Goal: Task Accomplishment & Management: Use online tool/utility

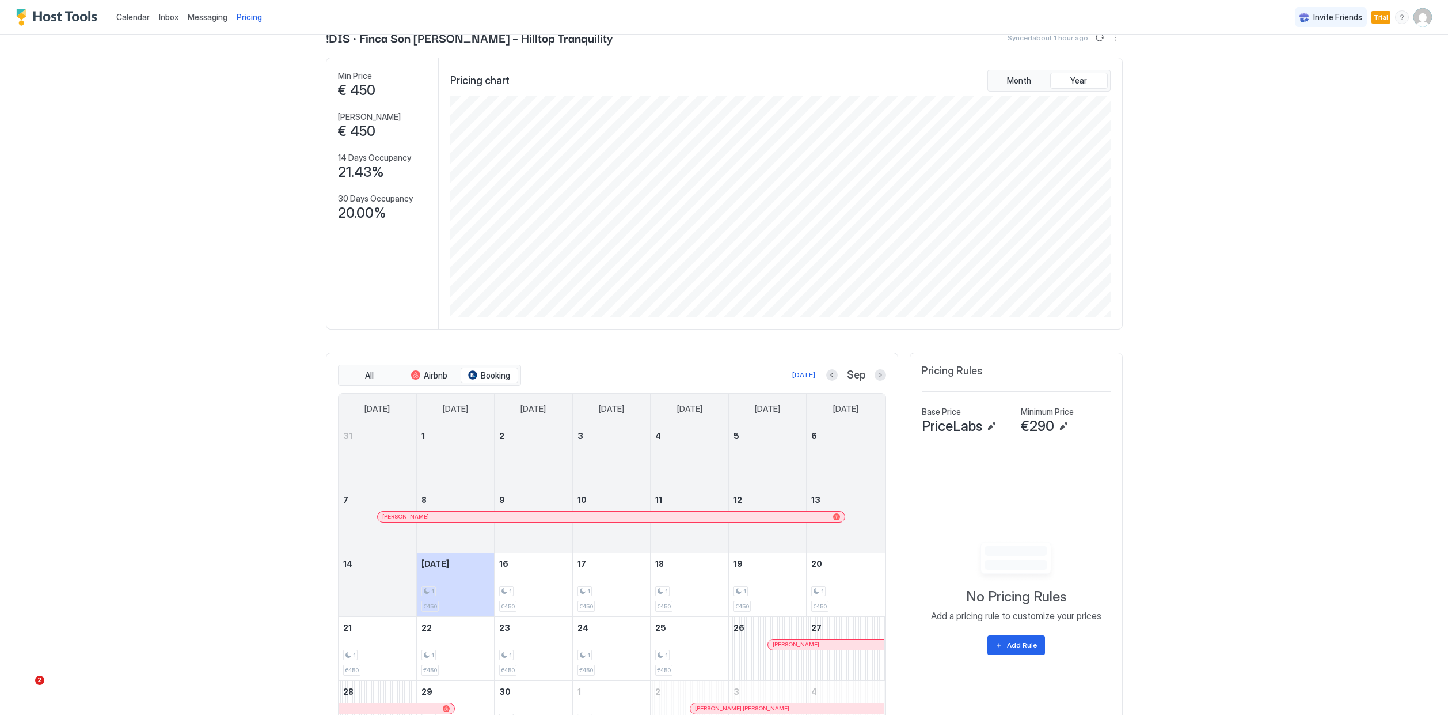
scroll to position [108, 0]
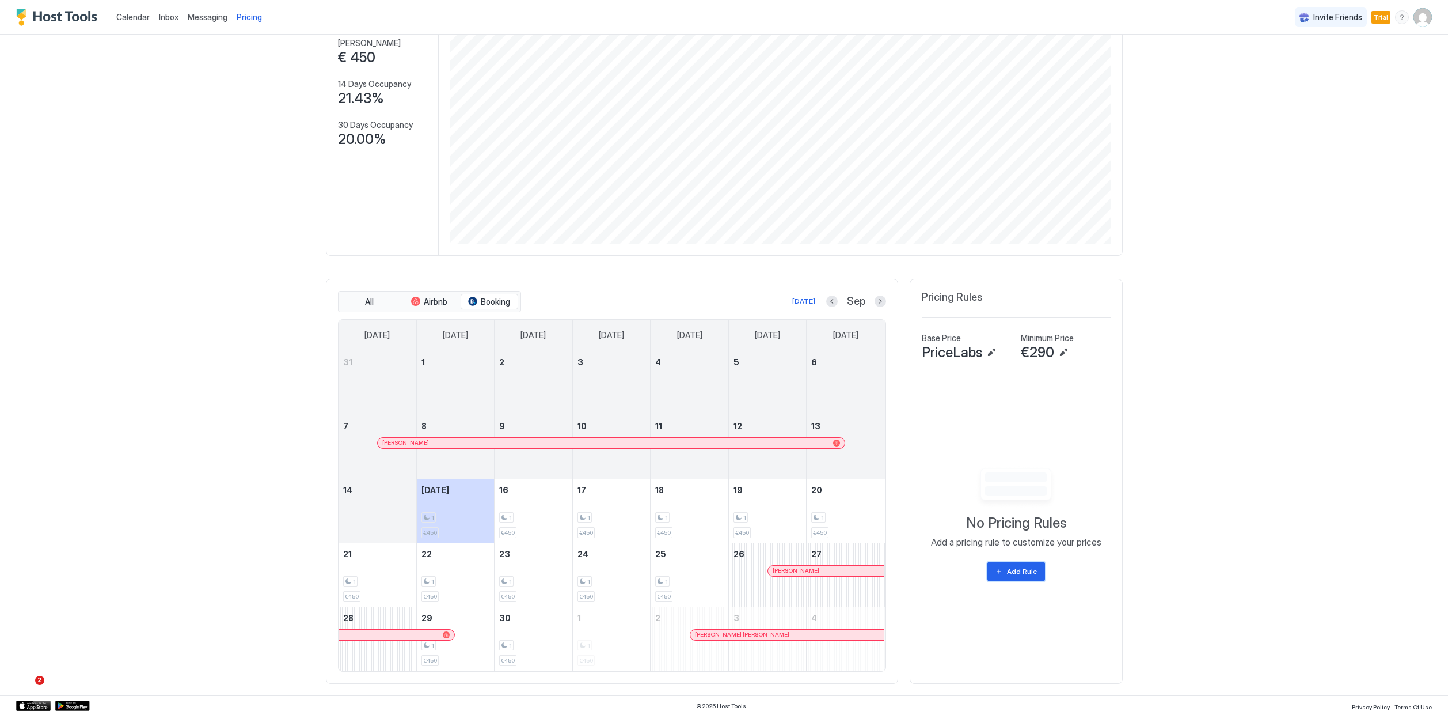
click at [1020, 575] on div "Add Rule" at bounding box center [1022, 571] width 30 height 10
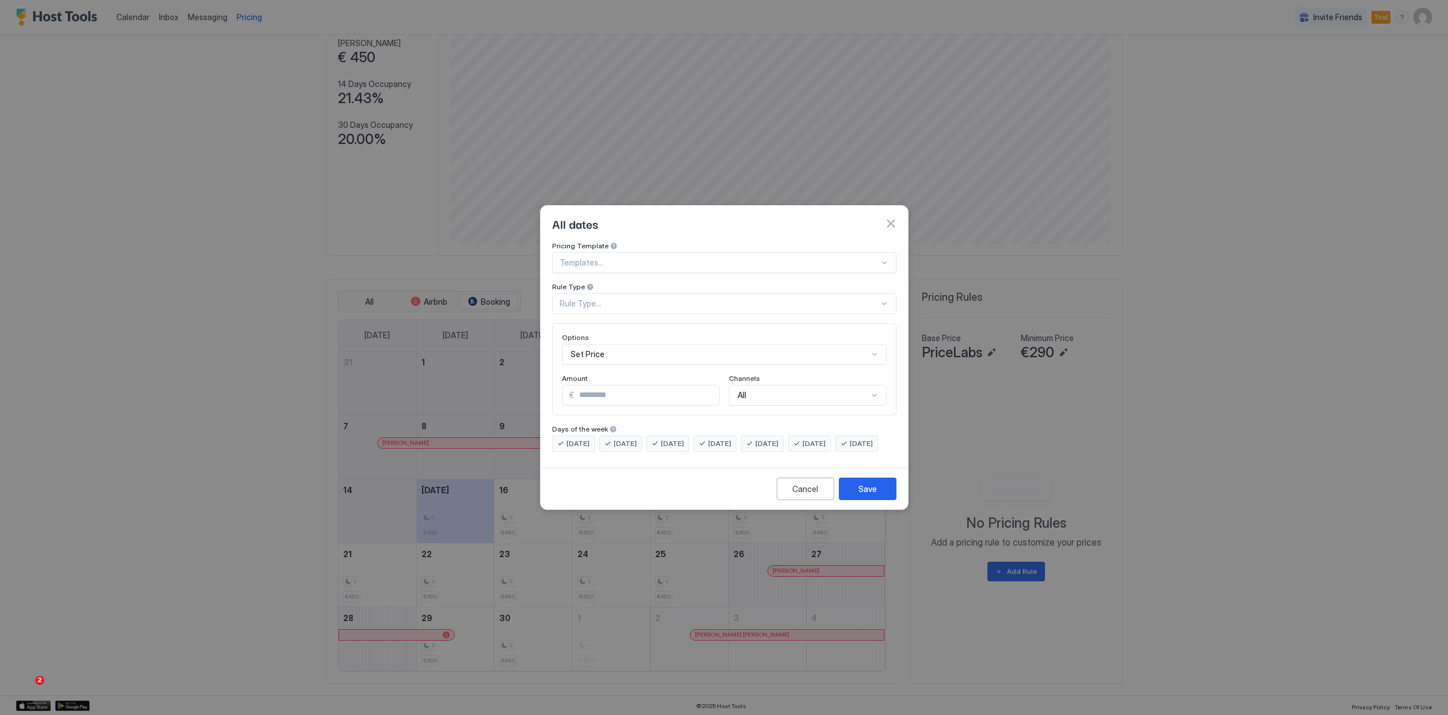
scroll to position [59, 0]
click at [639, 345] on div "Set Price" at bounding box center [724, 354] width 325 height 21
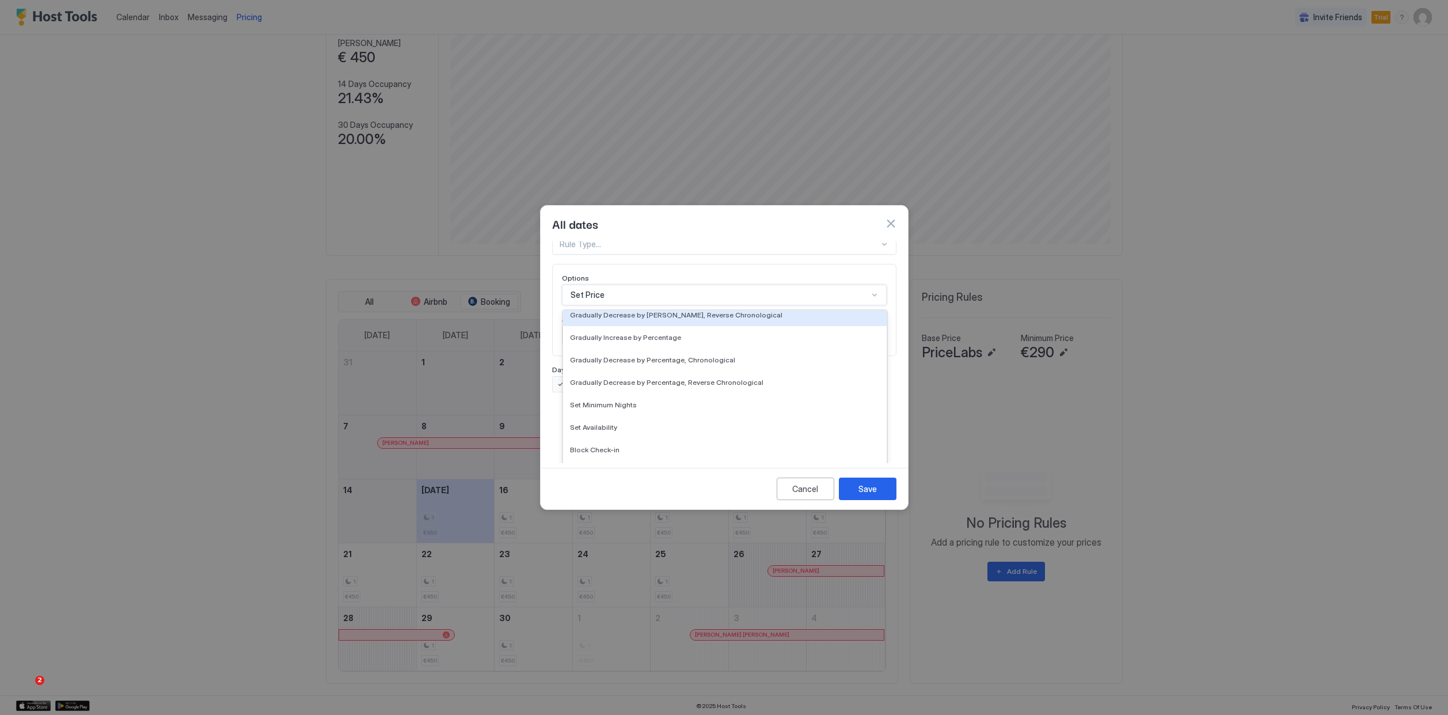
scroll to position [0, 0]
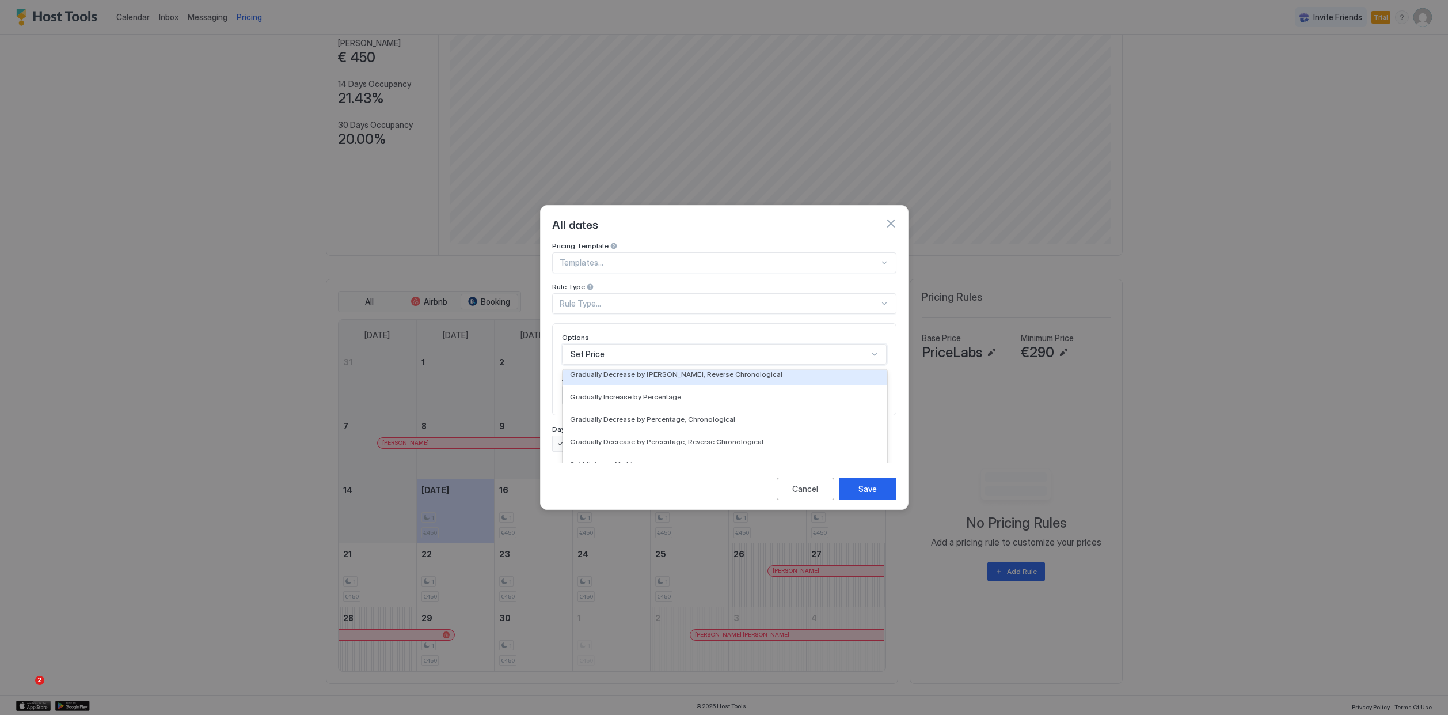
click at [758, 262] on div "Pricing Template Templates... Rule Type Rule Type... Options Gradually Decrease…" at bounding box center [724, 346] width 344 height 210
click at [717, 257] on div at bounding box center [720, 262] width 320 height 10
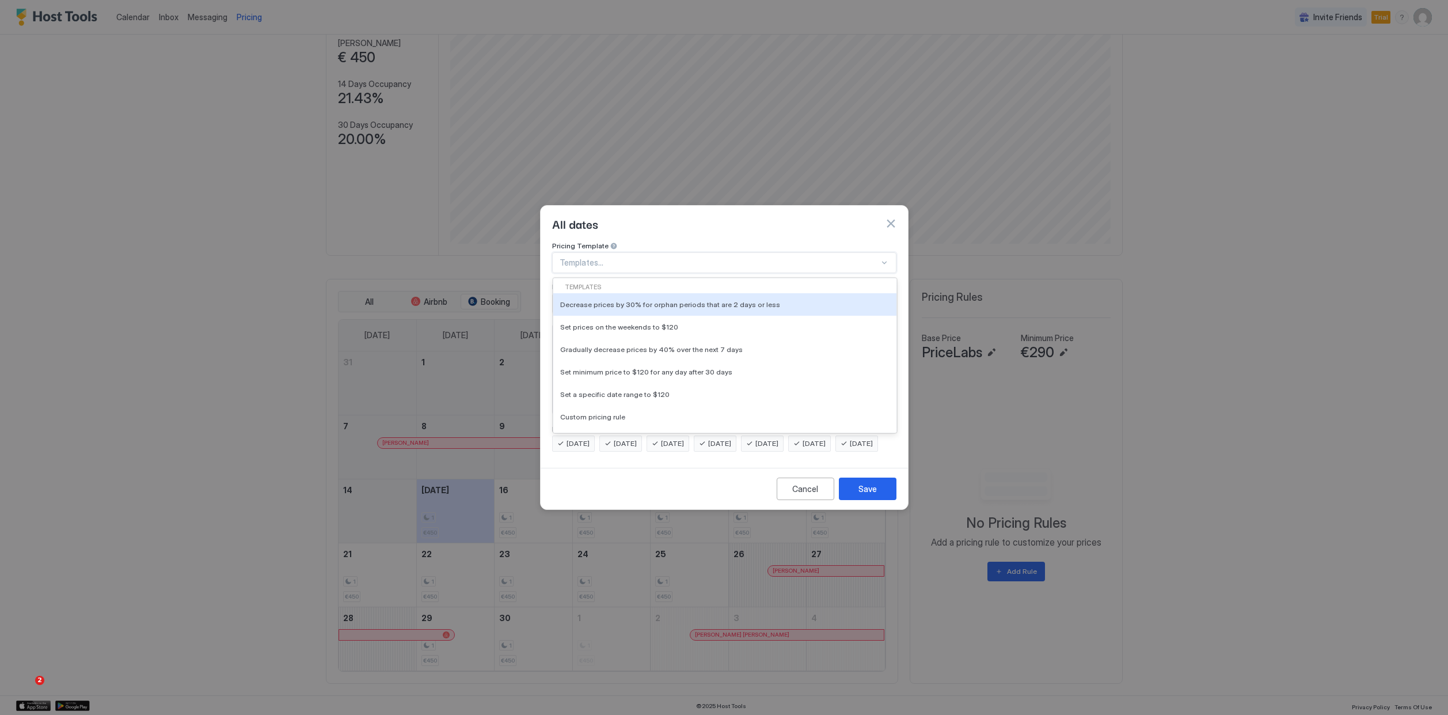
click at [816, 241] on div "Pricing Template" at bounding box center [724, 246] width 344 height 11
click at [791, 257] on div at bounding box center [720, 262] width 320 height 10
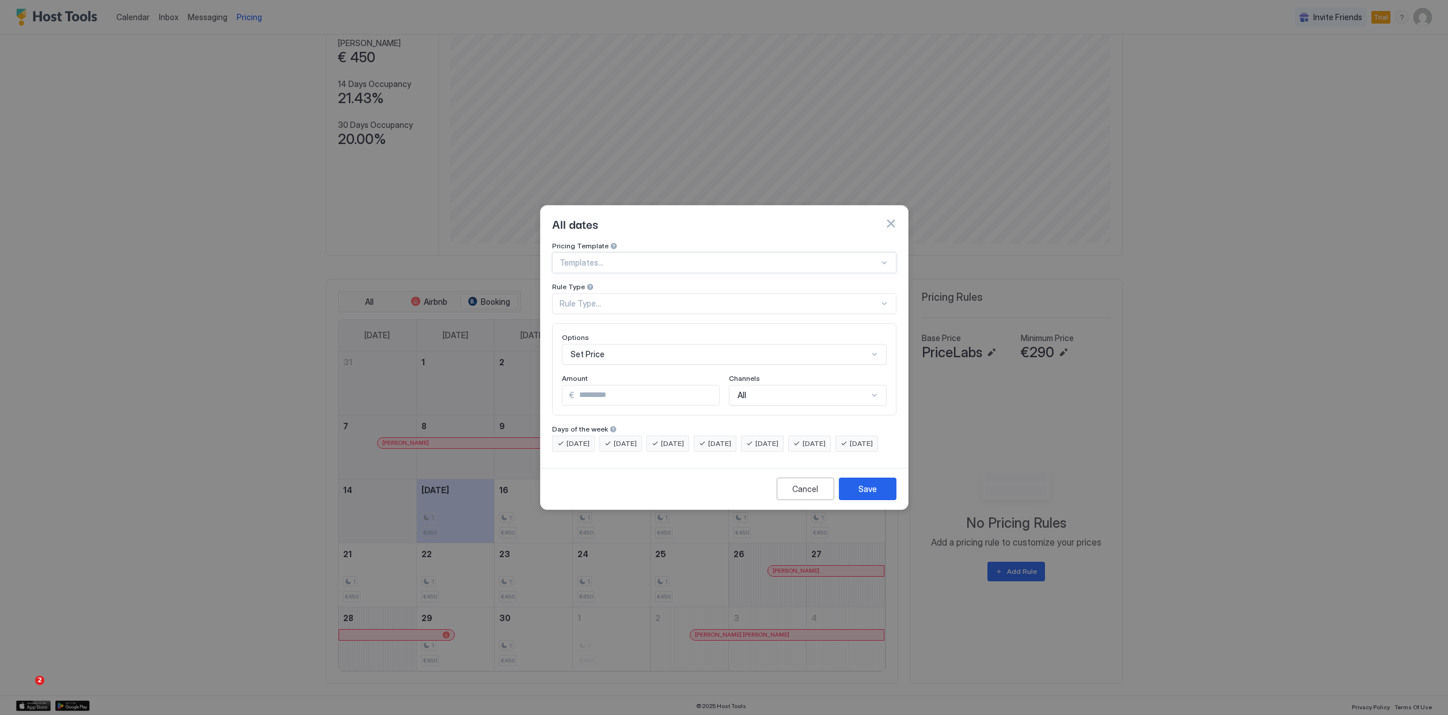
click at [790, 259] on div "Templates..." at bounding box center [724, 262] width 344 height 21
click at [885, 215] on div "All dates" at bounding box center [724, 223] width 344 height 17
click at [895, 218] on button "button" at bounding box center [891, 224] width 12 height 12
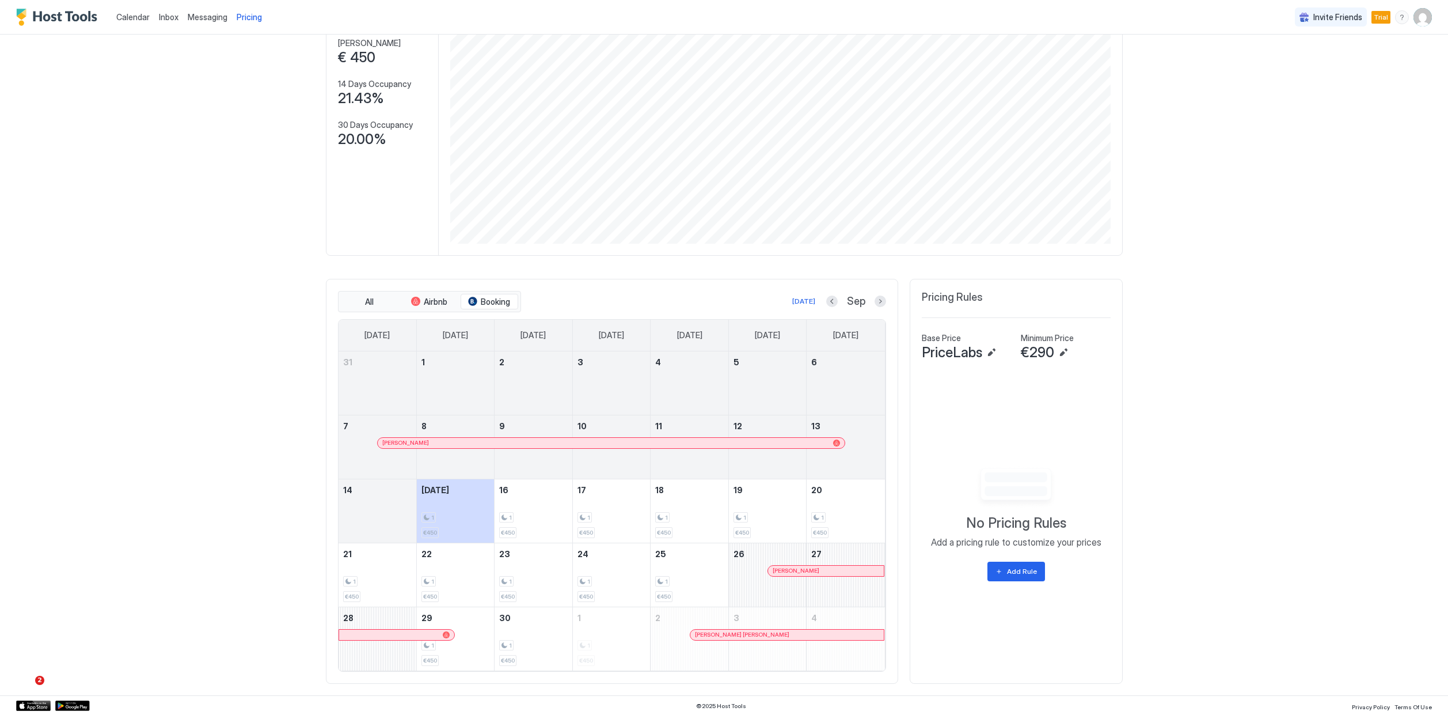
click at [939, 354] on span "PriceLabs" at bounding box center [952, 352] width 60 height 17
click at [994, 350] on button "Edit" at bounding box center [992, 353] width 14 height 14
